Goal: Information Seeking & Learning: Learn about a topic

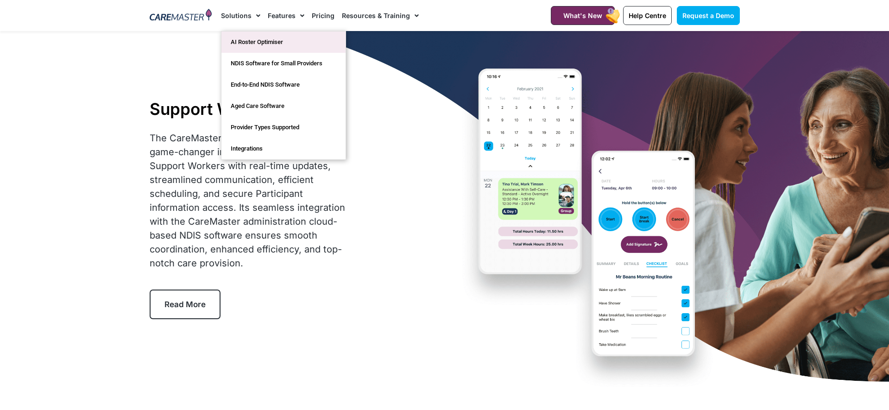
click at [254, 40] on link "AI Roster Optimiser" at bounding box center [283, 42] width 124 height 21
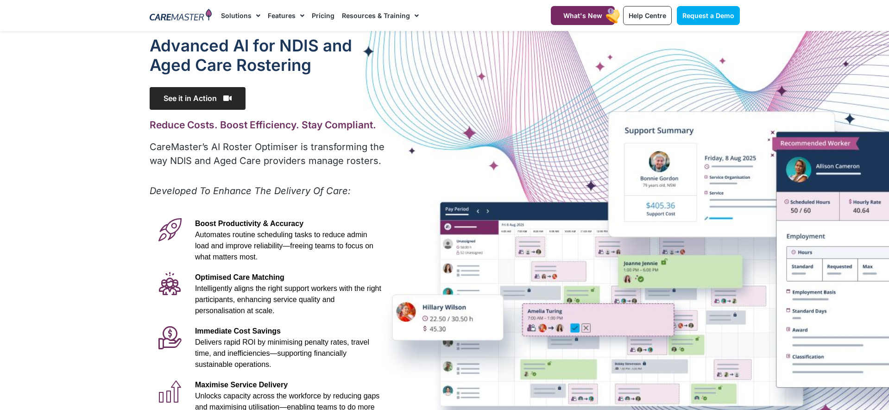
click at [226, 96] on icon at bounding box center [227, 98] width 8 height 7
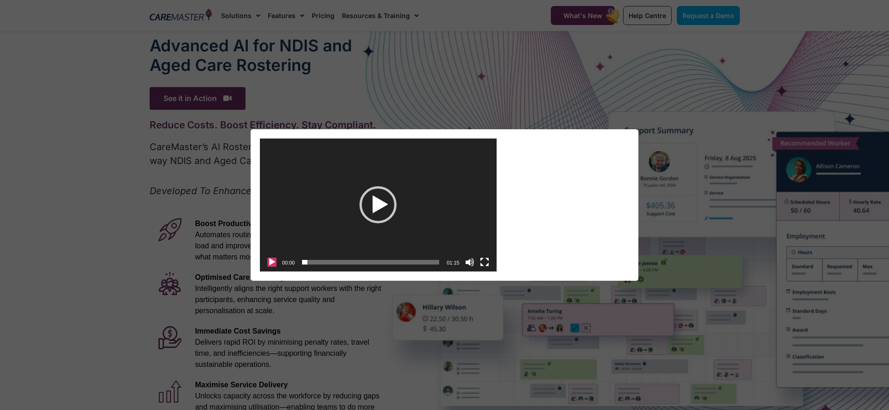
click at [273, 263] on button "Play" at bounding box center [271, 262] width 9 height 9
click at [483, 265] on button "Fullscreen" at bounding box center [484, 262] width 9 height 9
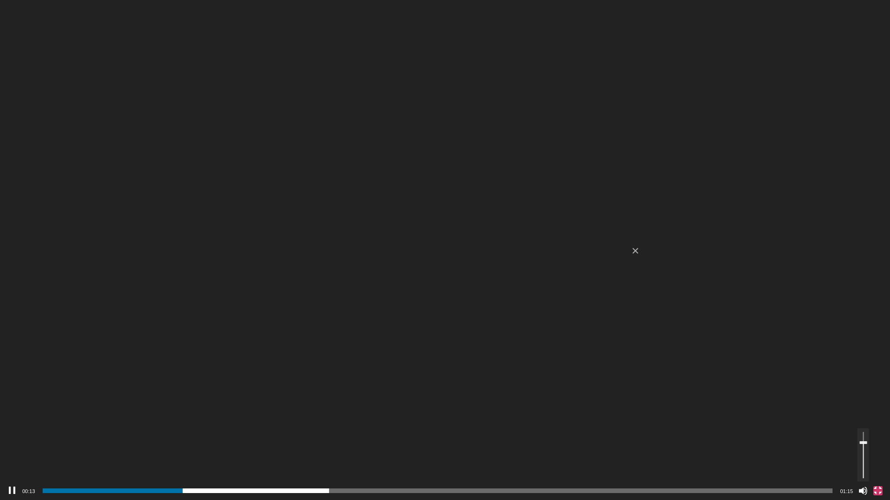
click at [862, 410] on div "Volume Slider" at bounding box center [862, 443] width 7 height 3
click at [861, 410] on div "Volume Slider" at bounding box center [862, 441] width 7 height 3
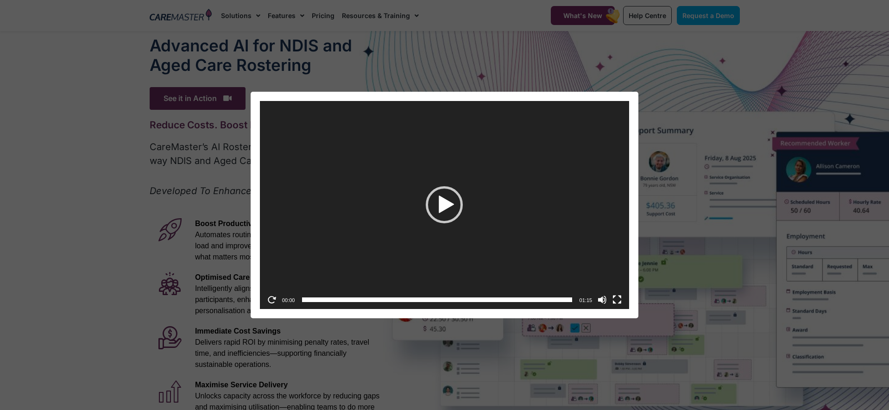
click at [587, 81] on div "Video Player [URL][DOMAIN_NAME] 00:00 00:03 01:15 Use Up/Down Arrow keys to inc…" at bounding box center [444, 205] width 889 height 410
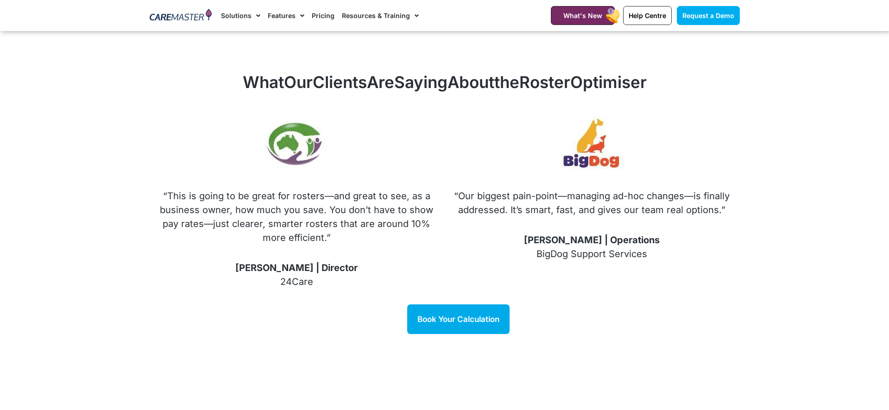
scroll to position [1082, 0]
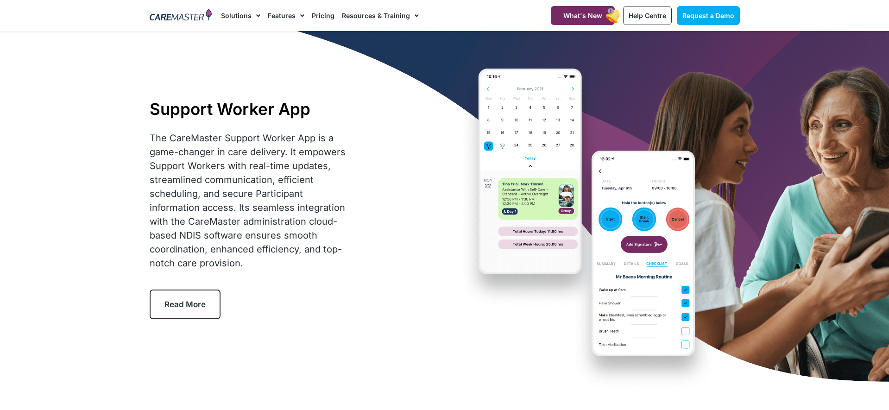
click at [178, 303] on span "Read More" at bounding box center [184, 304] width 41 height 9
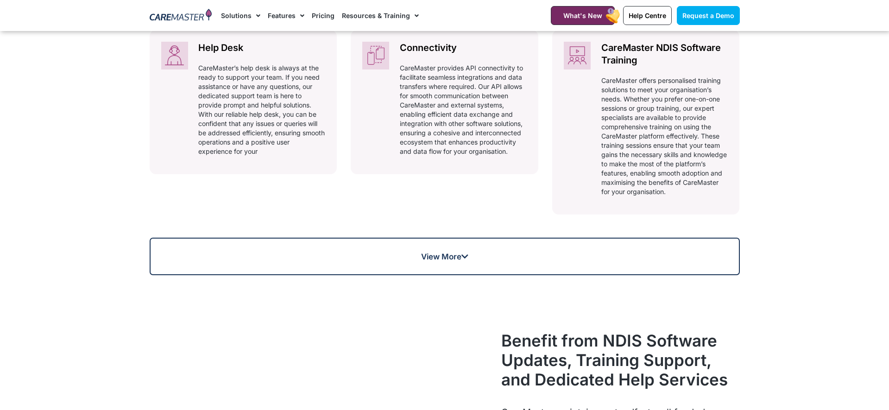
scroll to position [678, 0]
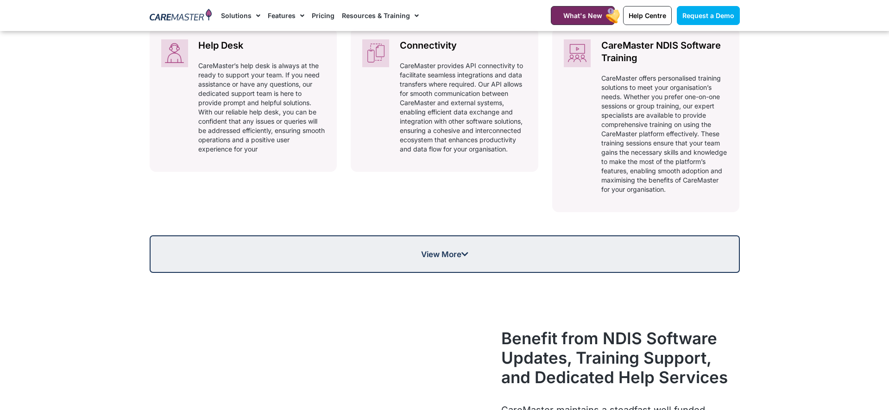
click at [494, 252] on span "View More" at bounding box center [445, 254] width 588 height 8
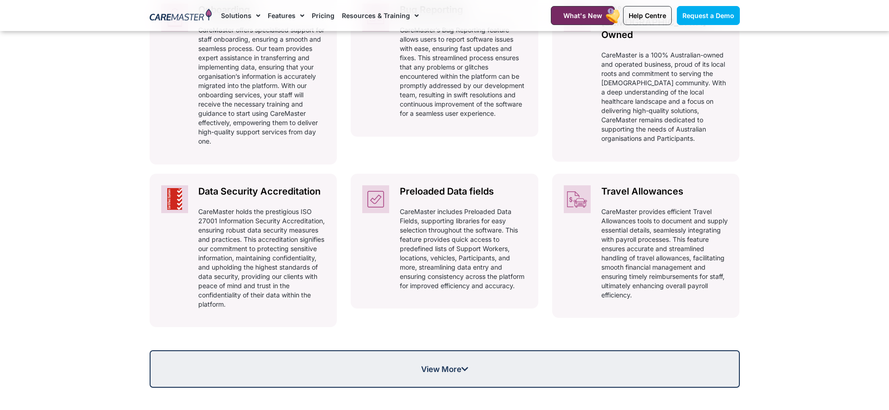
scroll to position [959, 0]
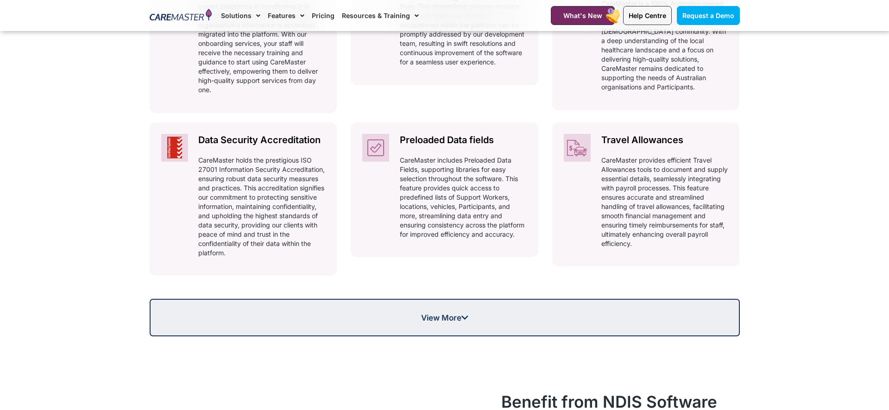
click at [559, 318] on span "View More" at bounding box center [445, 318] width 588 height 8
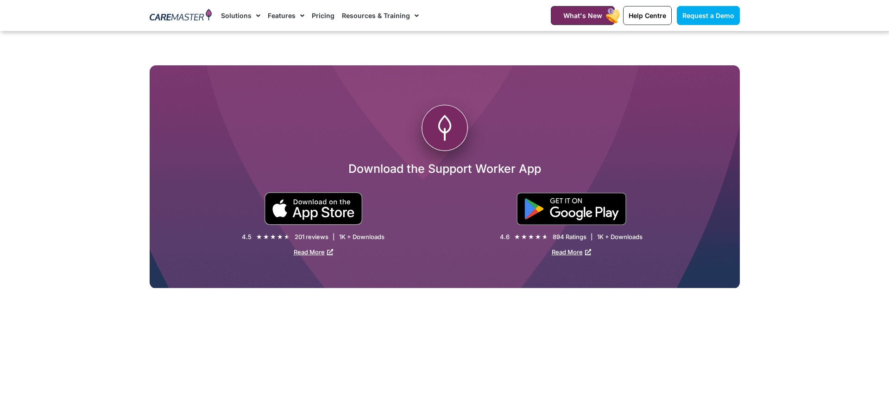
scroll to position [2335, 0]
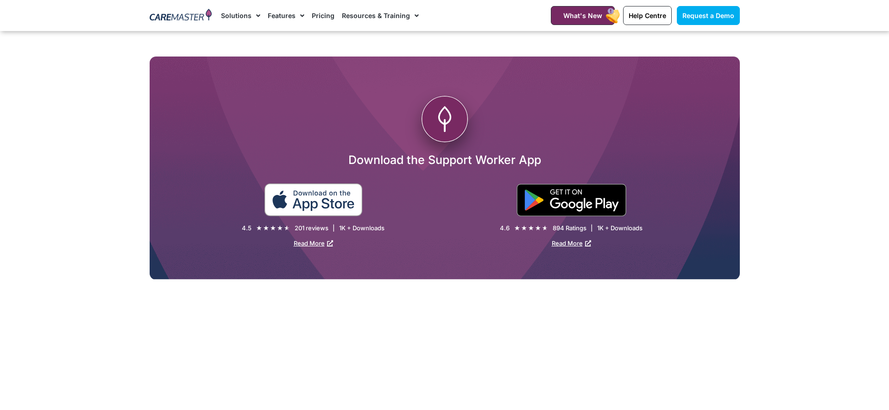
click at [342, 203] on img at bounding box center [313, 199] width 99 height 33
